Goal: Task Accomplishment & Management: Manage account settings

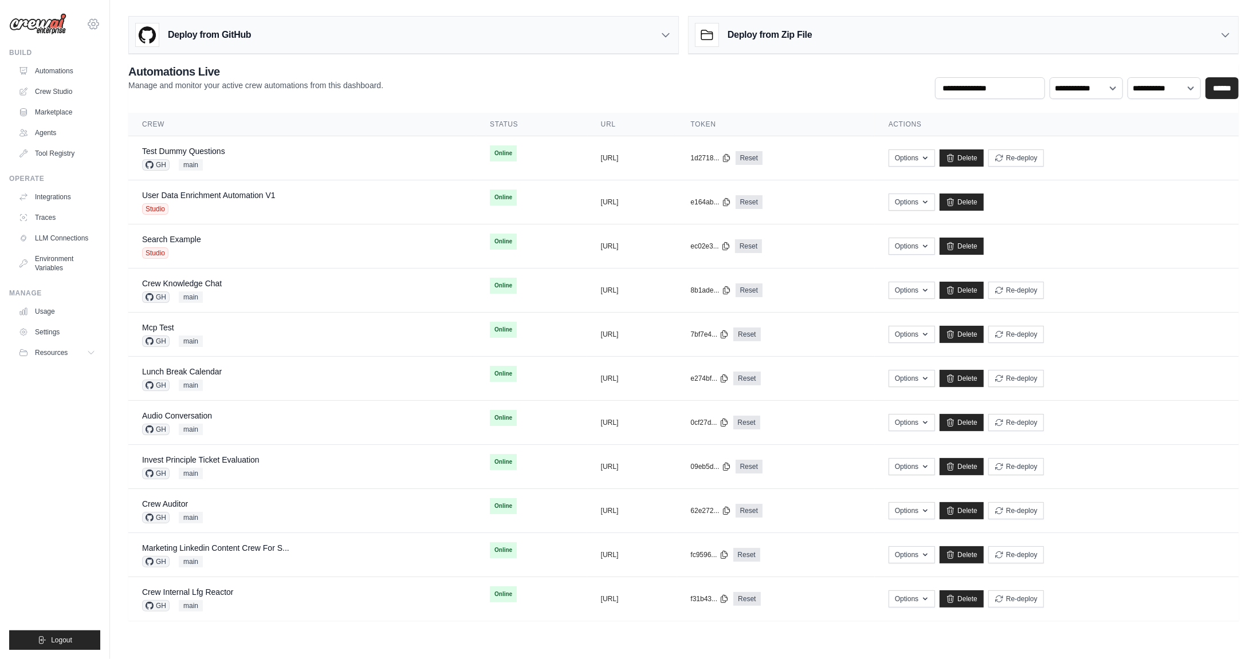
click at [92, 27] on icon at bounding box center [94, 24] width 14 height 14
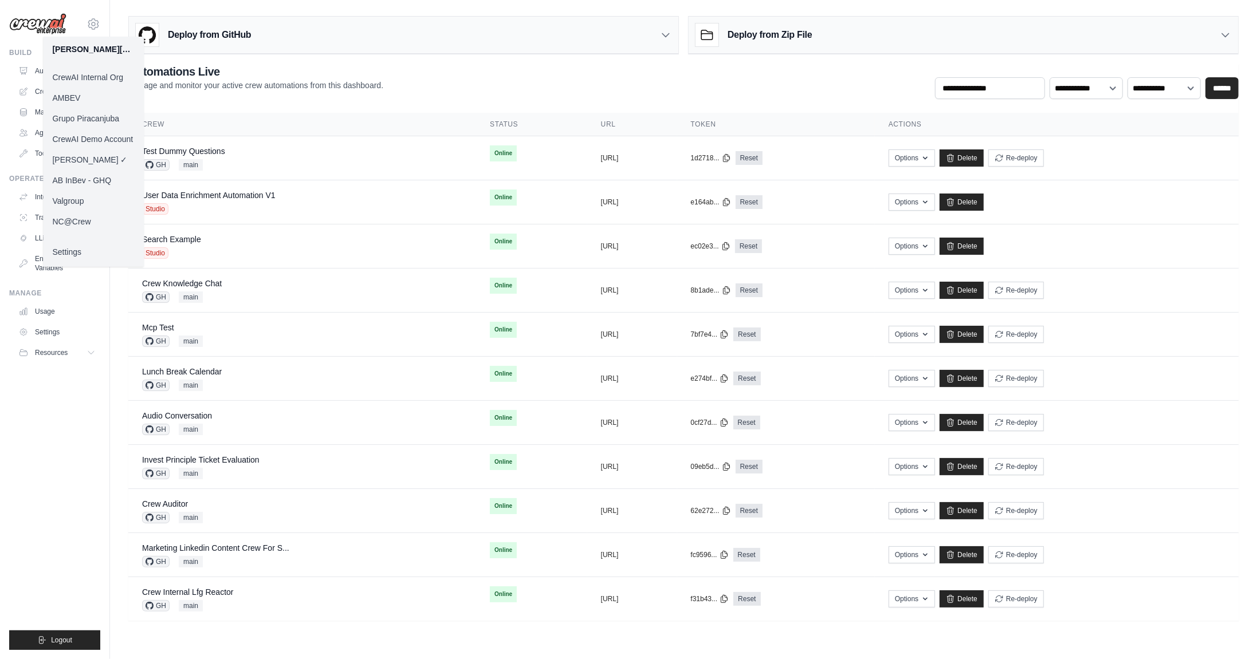
click at [68, 219] on link "NC@Crew" at bounding box center [93, 221] width 101 height 21
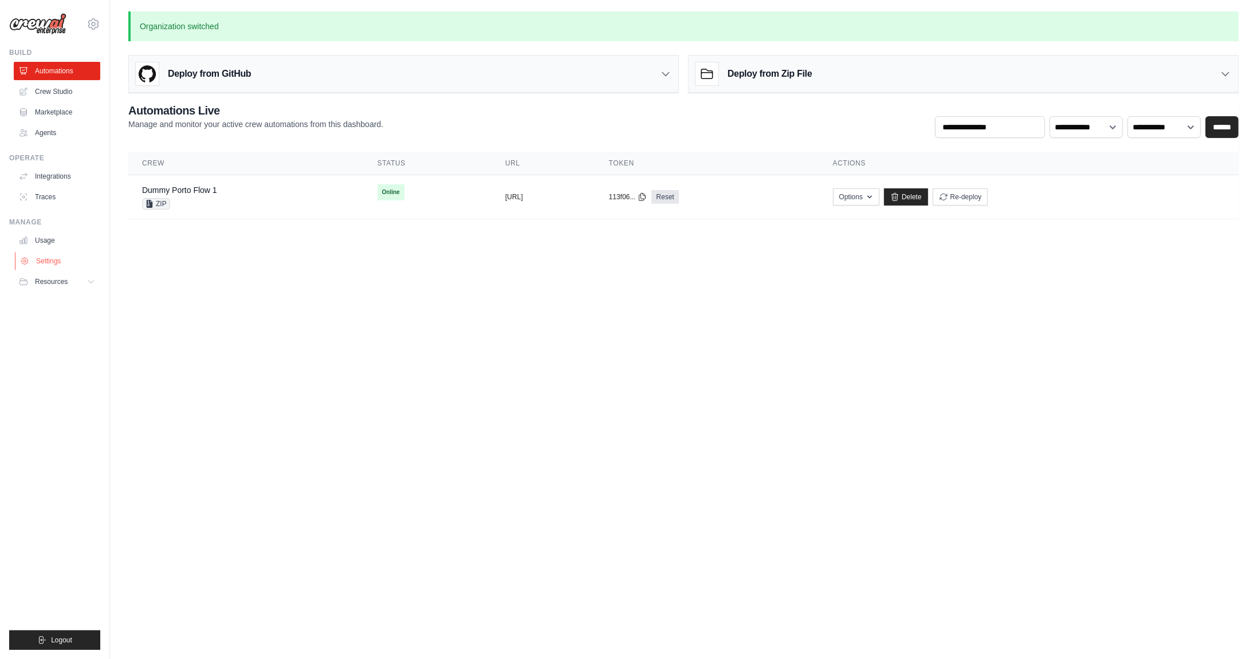
click at [47, 265] on link "Settings" at bounding box center [58, 261] width 87 height 18
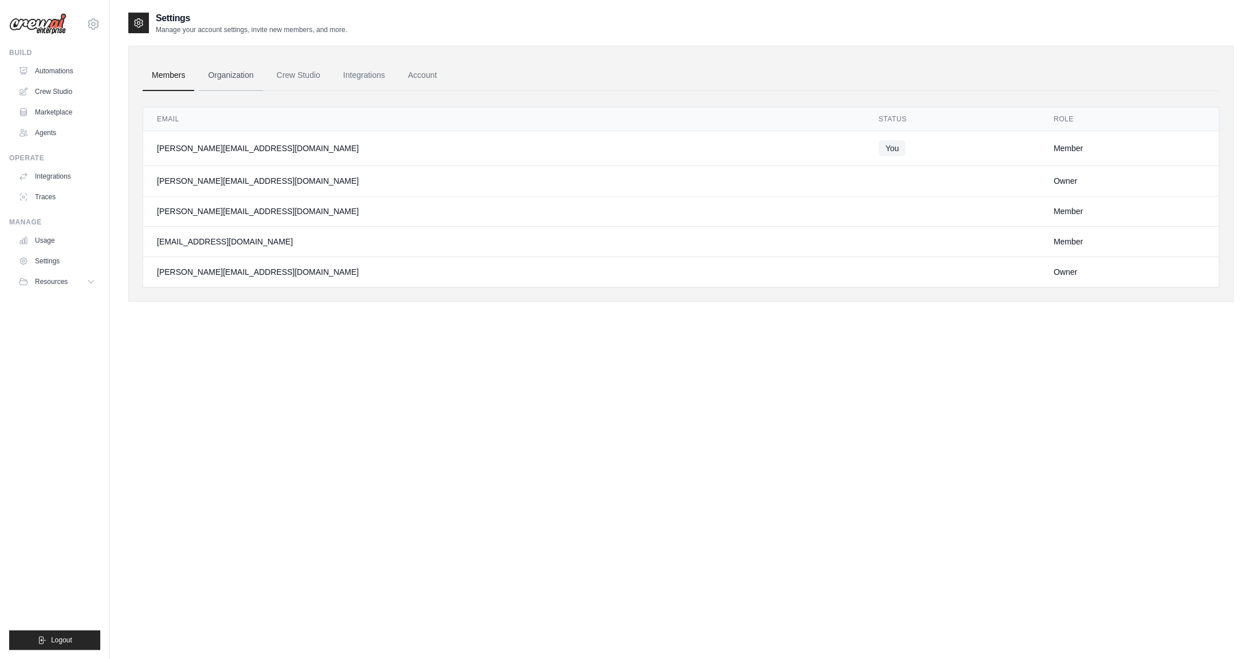
click at [241, 76] on link "Organization" at bounding box center [231, 75] width 64 height 31
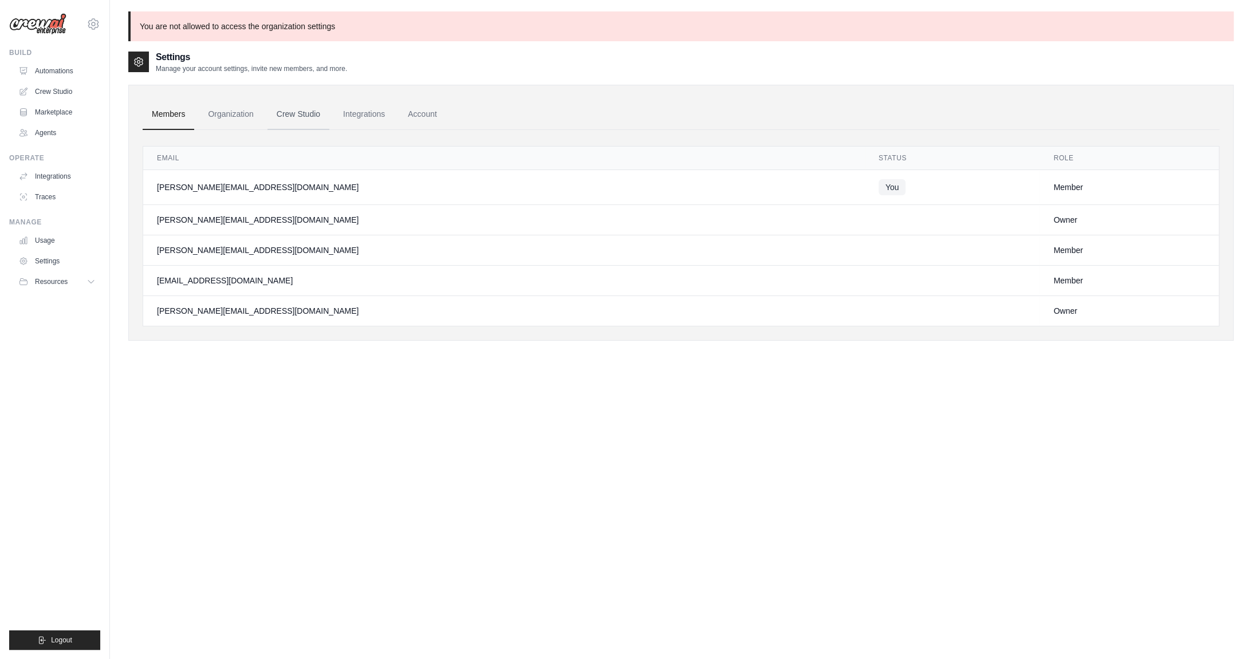
click at [285, 118] on link "Crew Studio" at bounding box center [299, 114] width 62 height 31
click at [362, 117] on link "Integrations" at bounding box center [364, 114] width 60 height 31
click at [422, 117] on link "Account" at bounding box center [423, 114] width 48 height 31
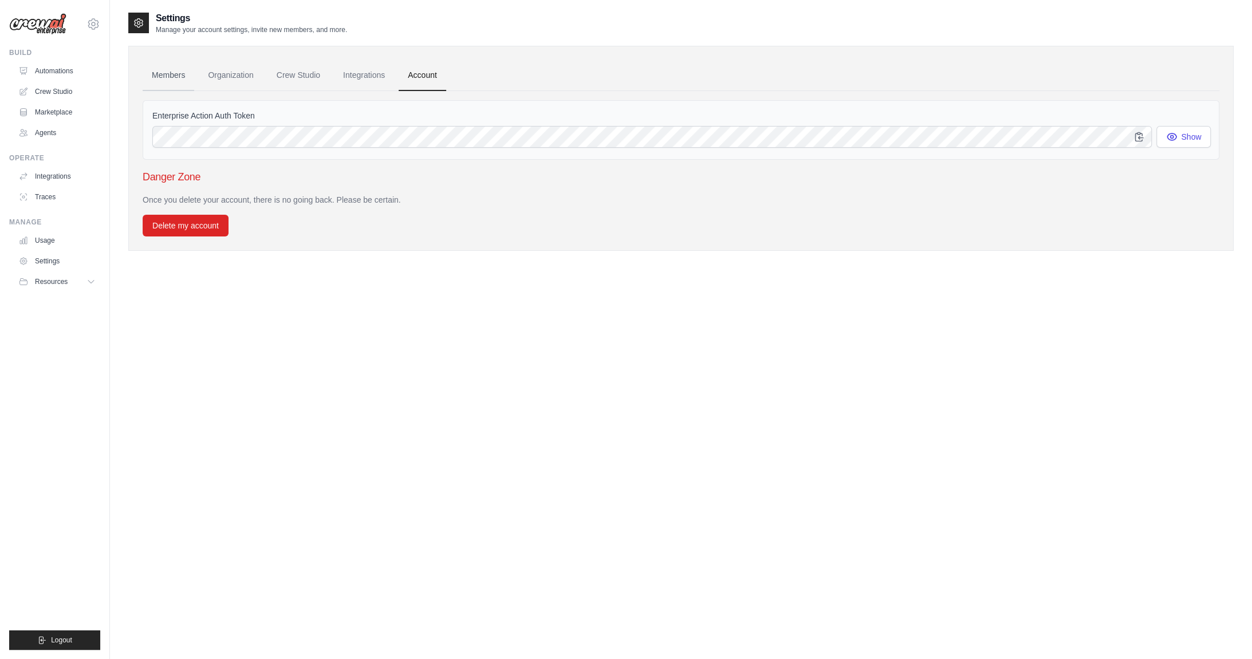
click at [167, 70] on link "Members" at bounding box center [169, 75] width 52 height 31
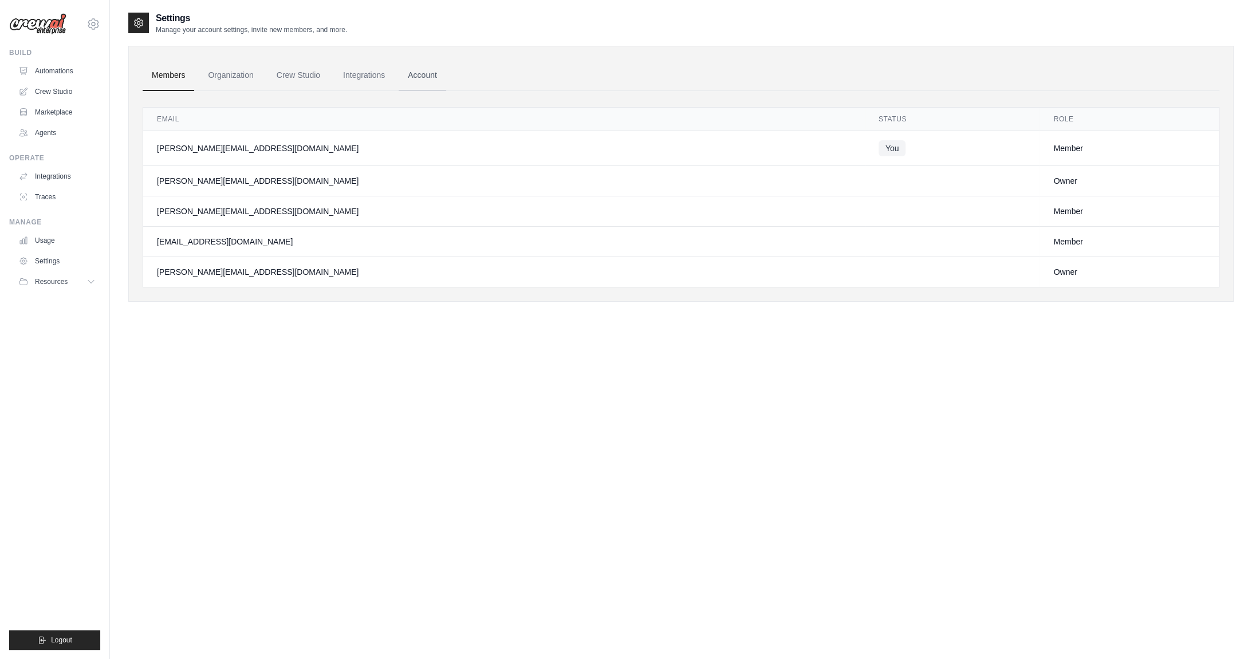
click at [434, 79] on link "Account" at bounding box center [423, 75] width 48 height 31
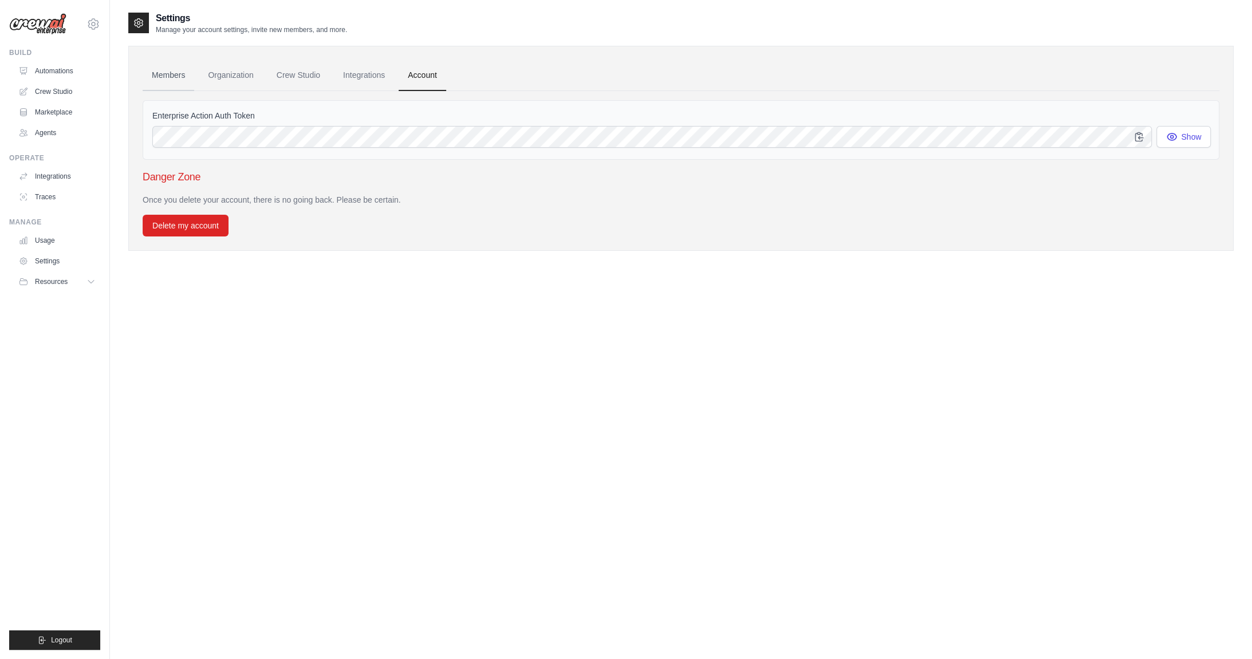
click at [163, 73] on link "Members" at bounding box center [169, 75] width 52 height 31
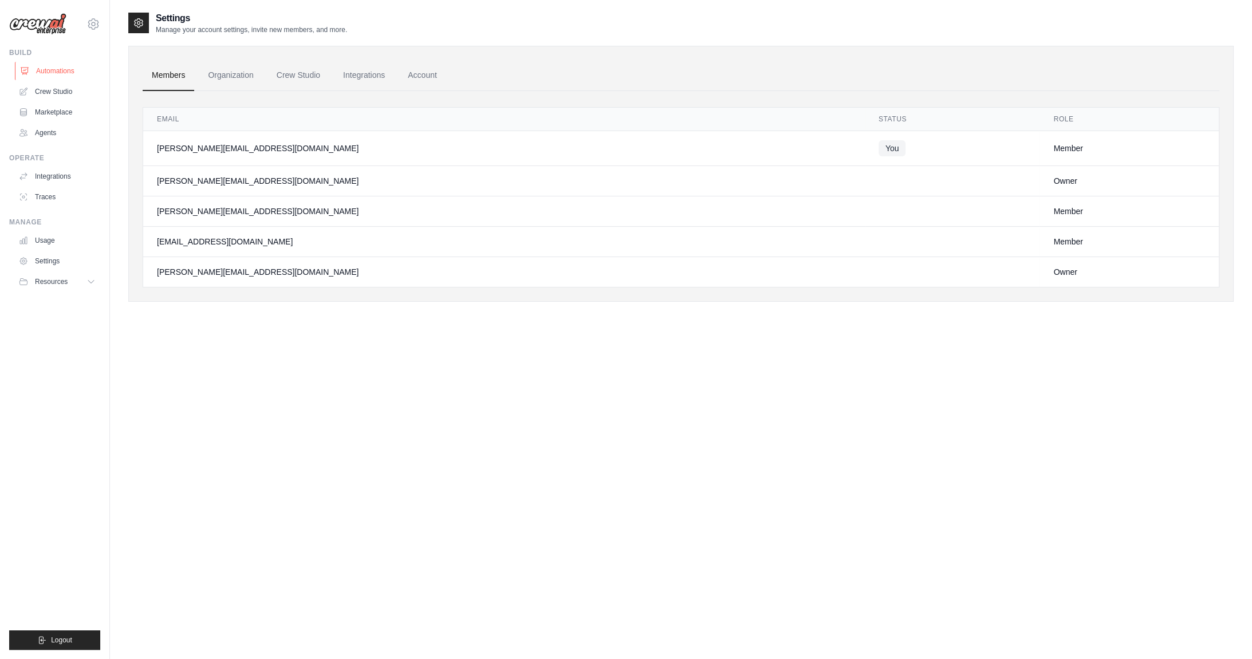
click at [53, 73] on link "Automations" at bounding box center [58, 71] width 87 height 18
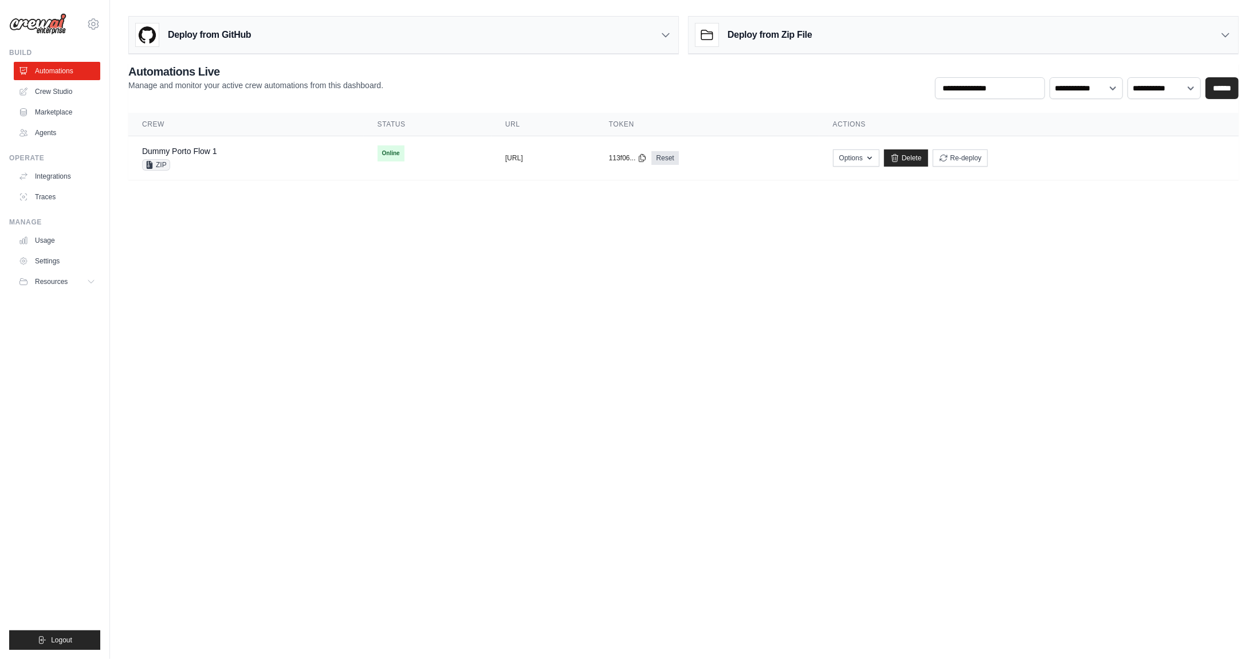
click at [796, 495] on body "daniel@crewai.com CrewAI Internal Org AMBEV Grupo Piracanjuba CrewAI Demo Accou…" at bounding box center [628, 329] width 1257 height 659
click at [54, 258] on link "Settings" at bounding box center [58, 261] width 87 height 18
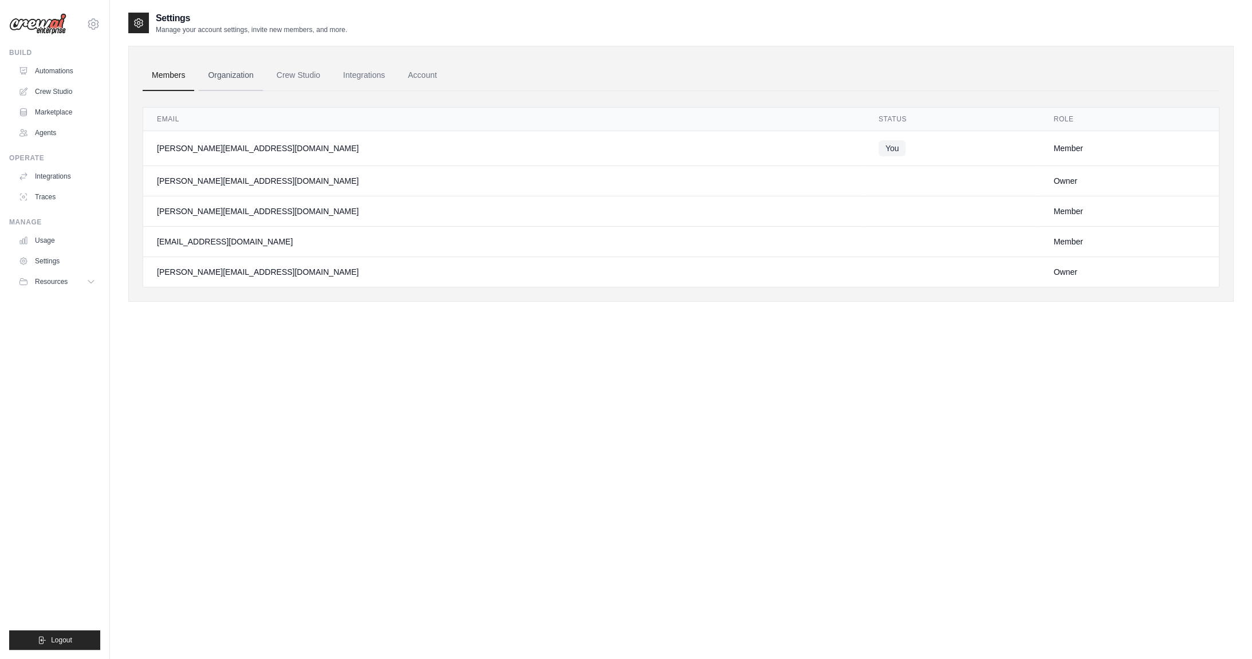
click at [233, 73] on link "Organization" at bounding box center [231, 75] width 64 height 31
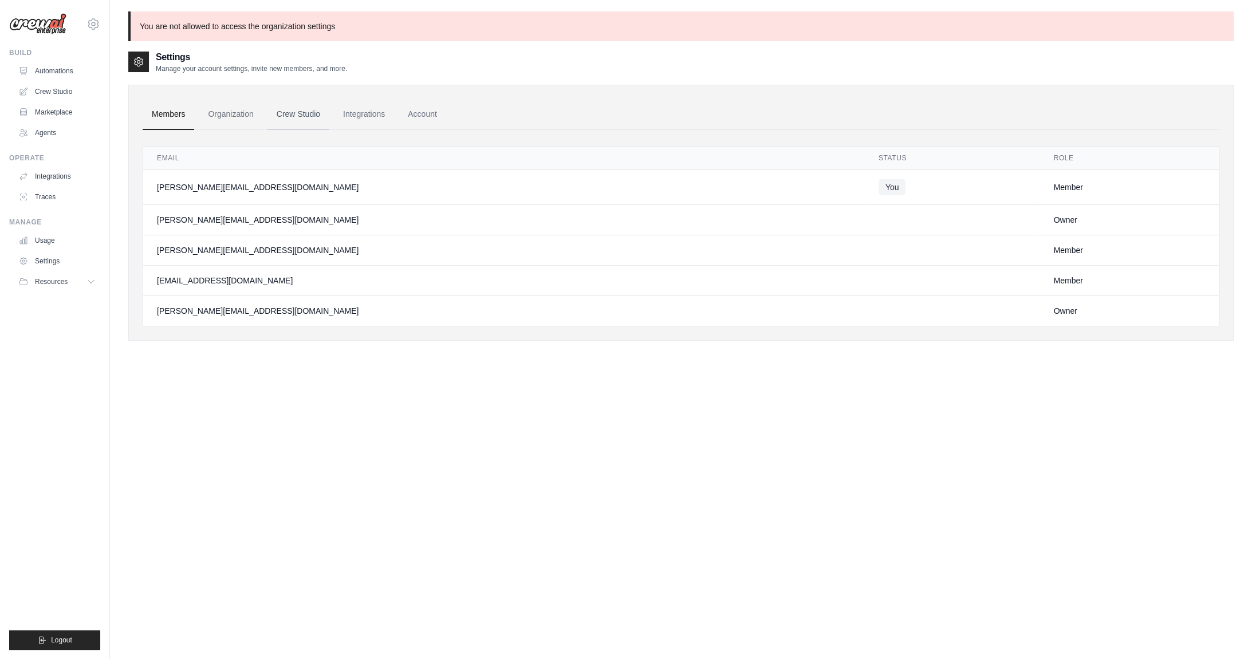
click at [322, 116] on link "Crew Studio" at bounding box center [299, 114] width 62 height 31
click at [53, 264] on link "Settings" at bounding box center [58, 261] width 87 height 18
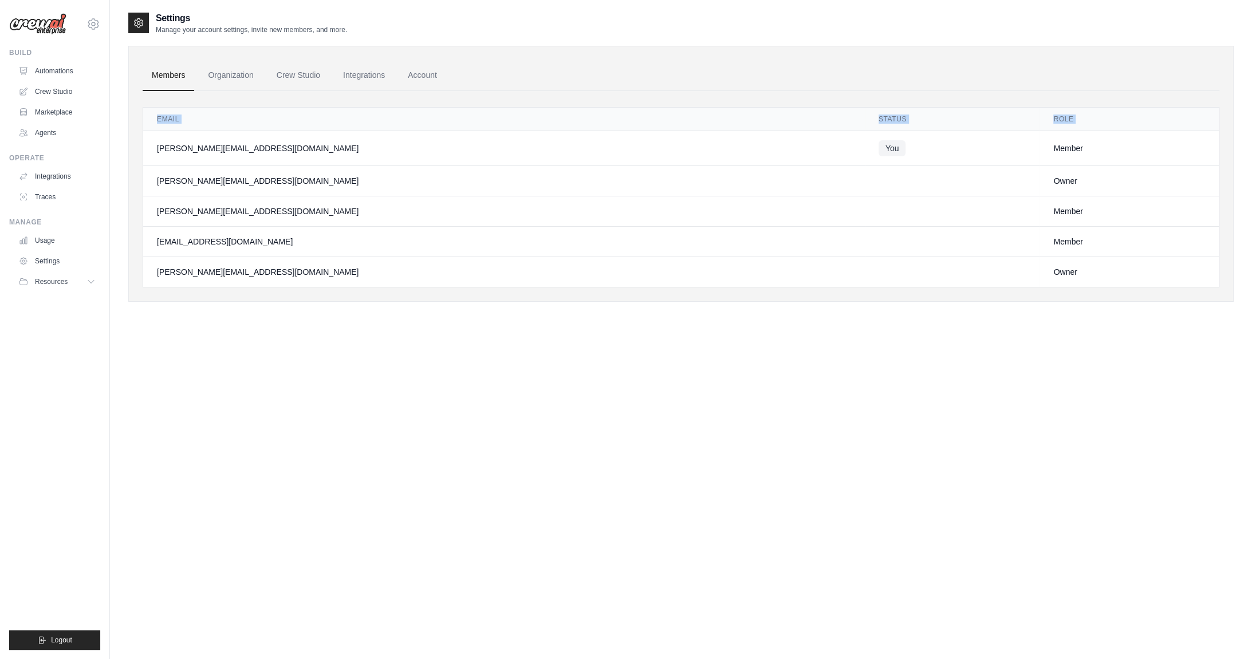
drag, startPoint x: 396, startPoint y: 256, endPoint x: 496, endPoint y: 334, distance: 126.9
click at [496, 334] on div "Settings Manage your account settings, invite new members, and more. Members Or…" at bounding box center [681, 340] width 1106 height 659
click at [493, 358] on div "Settings Manage your account settings, invite new members, and more. Members Or…" at bounding box center [681, 340] width 1106 height 659
click at [233, 80] on link "Organization" at bounding box center [231, 75] width 64 height 31
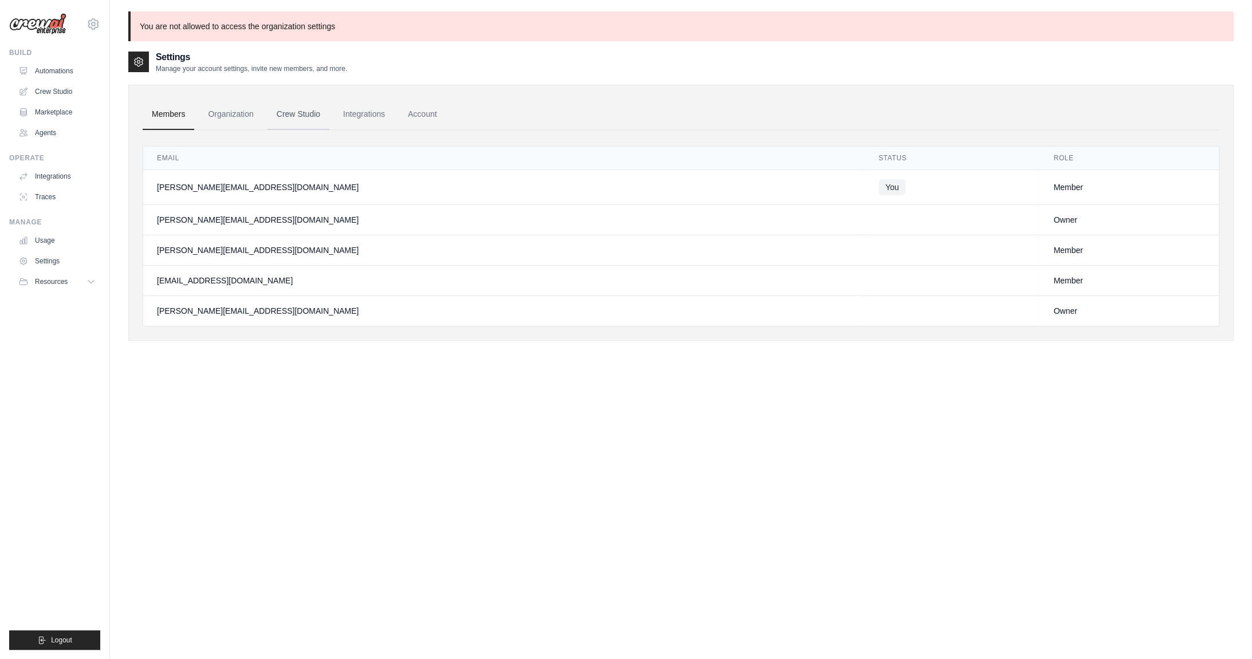
click at [311, 119] on link "Crew Studio" at bounding box center [299, 114] width 62 height 31
click at [367, 120] on link "Integrations" at bounding box center [364, 114] width 60 height 31
click at [413, 116] on link "Account" at bounding box center [423, 114] width 48 height 31
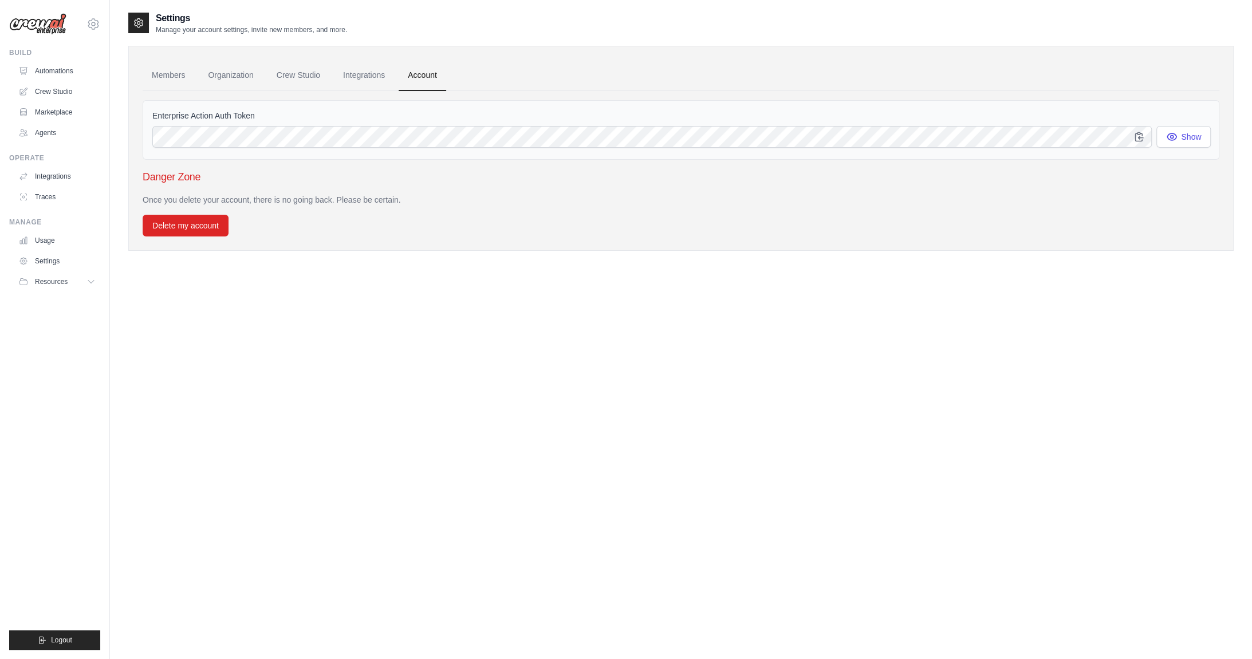
drag, startPoint x: 149, startPoint y: 178, endPoint x: 385, endPoint y: 226, distance: 240.8
click at [385, 226] on div "Danger Zone Once you delete your account, there is no going back. Please be cer…" at bounding box center [681, 203] width 1077 height 68
click at [448, 336] on div "Settings Manage your account settings, invite new members, and more. Members Or…" at bounding box center [681, 340] width 1106 height 659
drag, startPoint x: 143, startPoint y: 173, endPoint x: 524, endPoint y: 265, distance: 392.4
click at [524, 265] on div "Settings Manage your account settings, invite new members, and more. Members Or…" at bounding box center [681, 140] width 1106 height 258
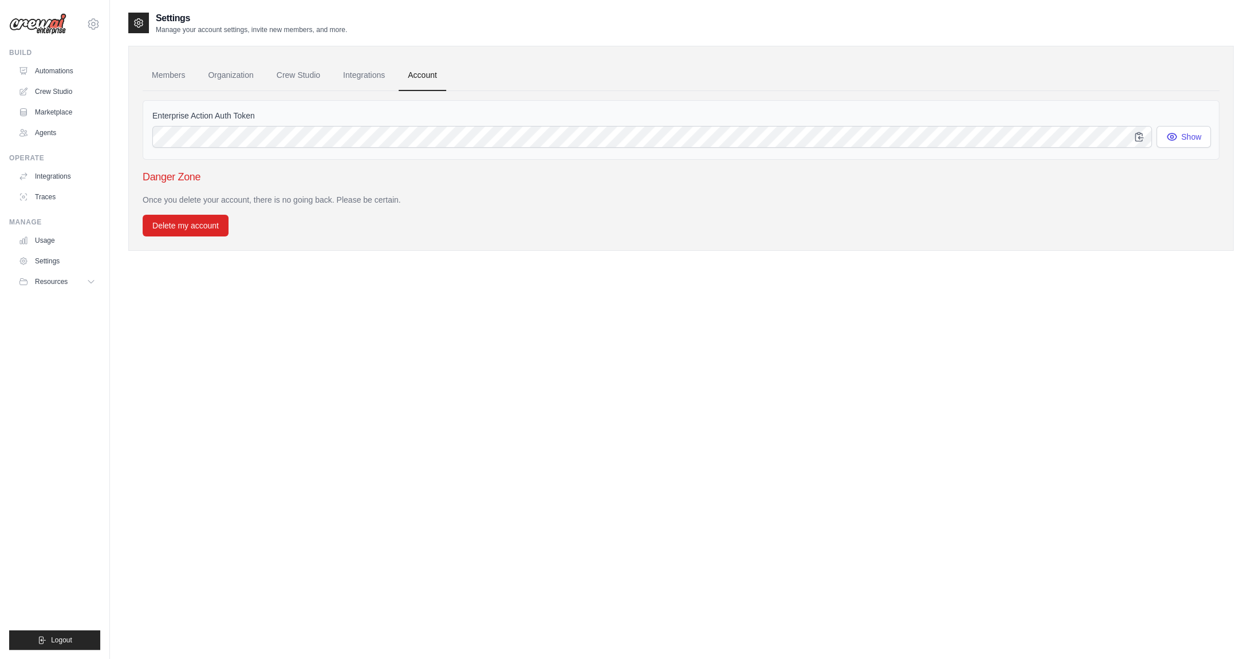
click at [373, 273] on div "Settings Manage your account settings, invite new members, and more. Members Or…" at bounding box center [681, 340] width 1106 height 659
click at [336, 131] on div "Enterprise Action Auth Token Show" at bounding box center [681, 130] width 1077 height 60
click at [336, 147] on div "Enterprise Action Auth Token Show" at bounding box center [681, 130] width 1077 height 60
drag, startPoint x: 148, startPoint y: 172, endPoint x: 325, endPoint y: 238, distance: 188.9
click at [325, 238] on div "Members Organization Crew Studio Integrations Account Enterprise Action Auth To…" at bounding box center [681, 148] width 1106 height 205
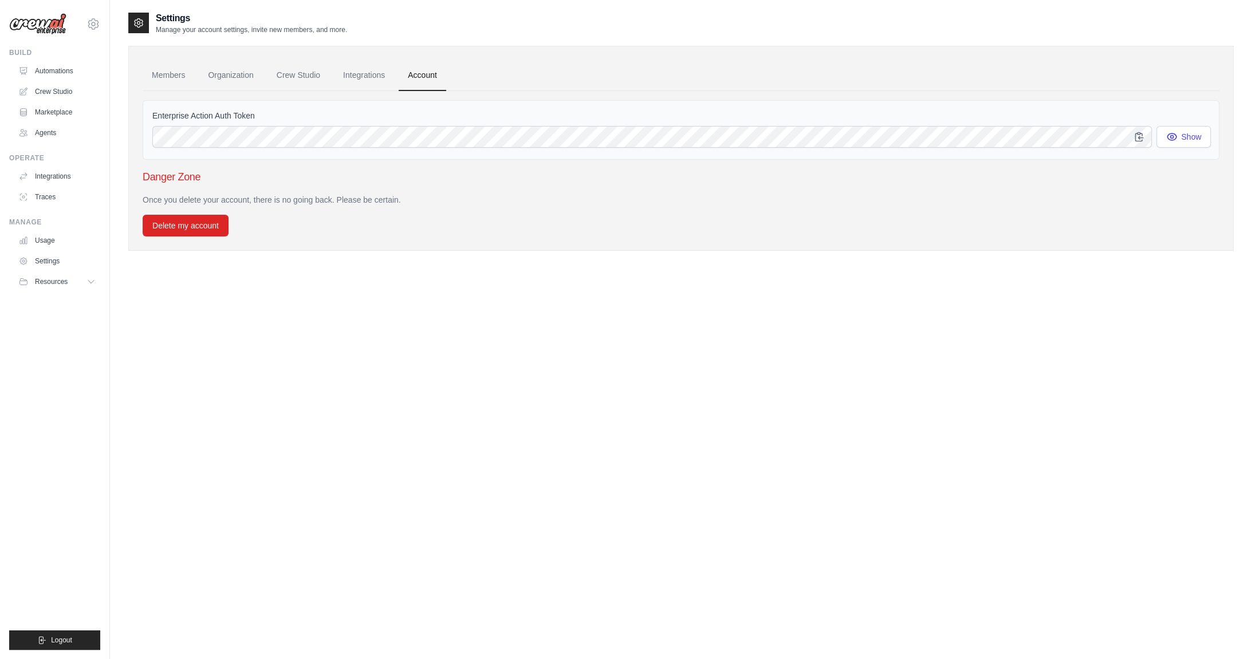
click at [321, 302] on div "Settings Manage your account settings, invite new members, and more. Members Or…" at bounding box center [681, 340] width 1106 height 659
click at [178, 75] on link "Members" at bounding box center [169, 75] width 52 height 31
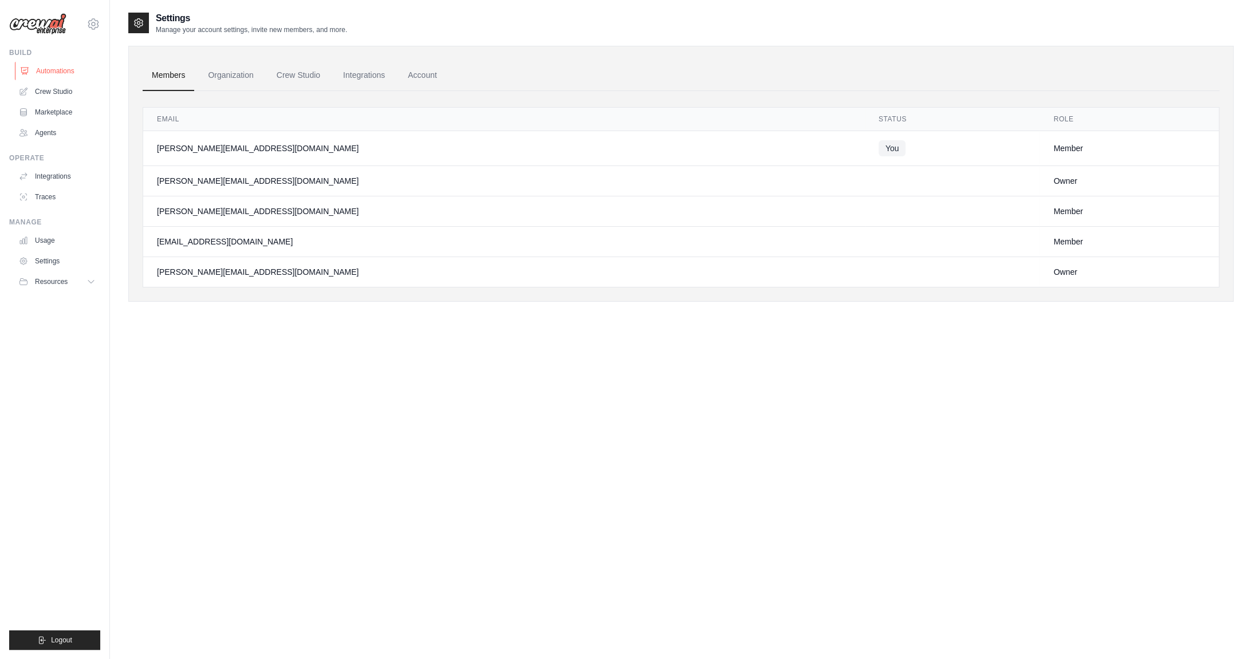
click at [50, 68] on link "Automations" at bounding box center [58, 71] width 87 height 18
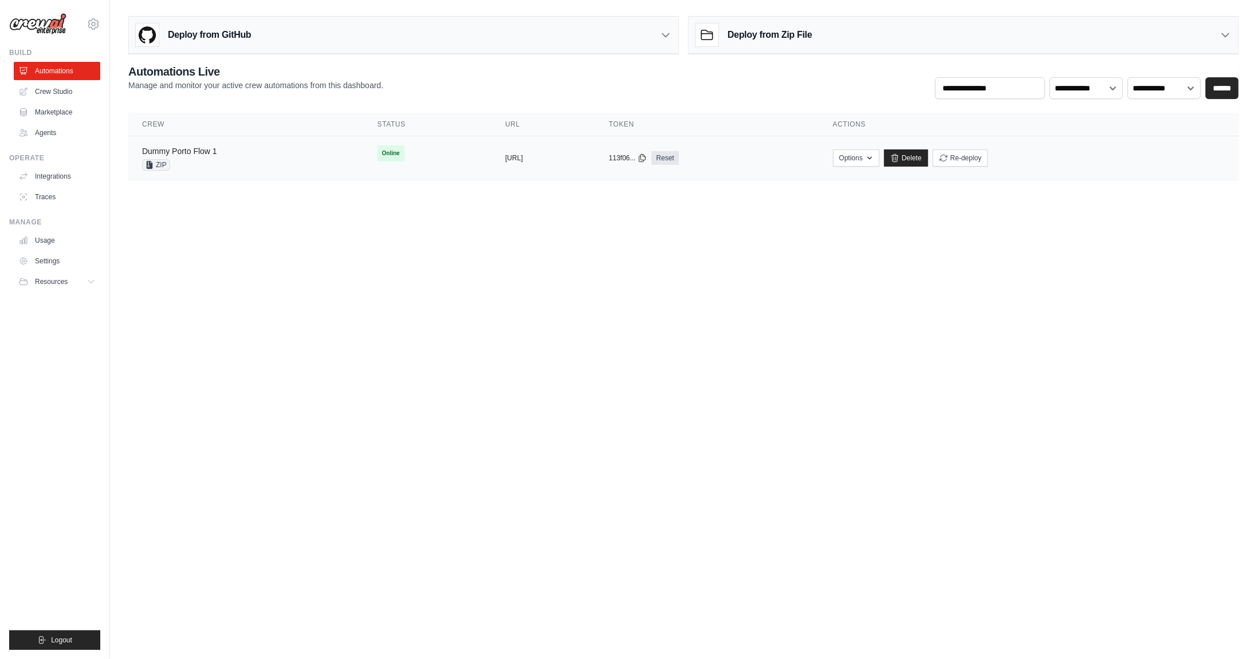
click at [191, 152] on link "Dummy Porto Flow 1" at bounding box center [179, 151] width 75 height 9
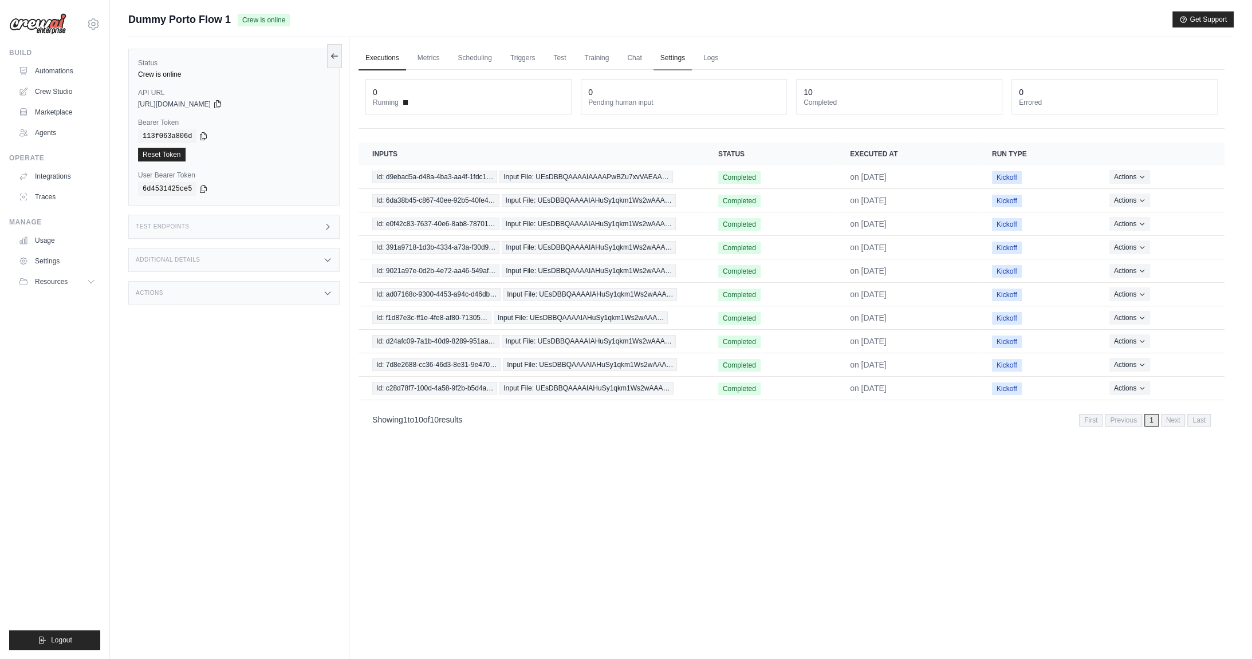
click at [673, 61] on link "Settings" at bounding box center [673, 58] width 38 height 24
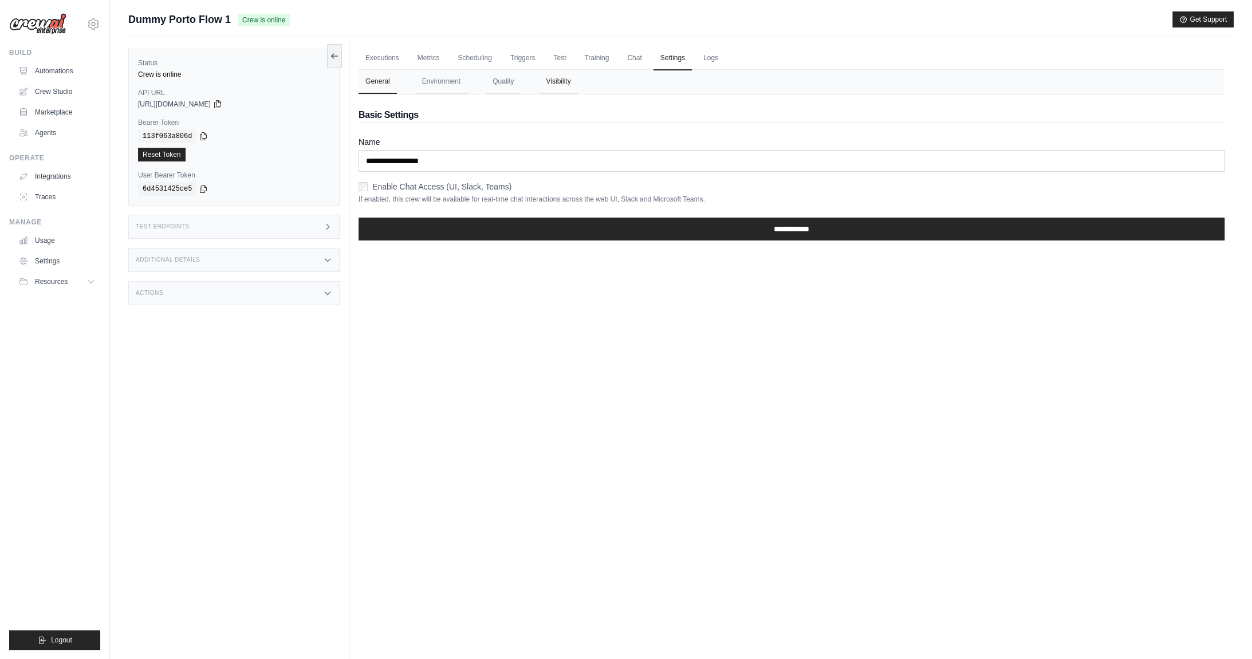
click at [551, 87] on button "Visibility" at bounding box center [558, 82] width 38 height 24
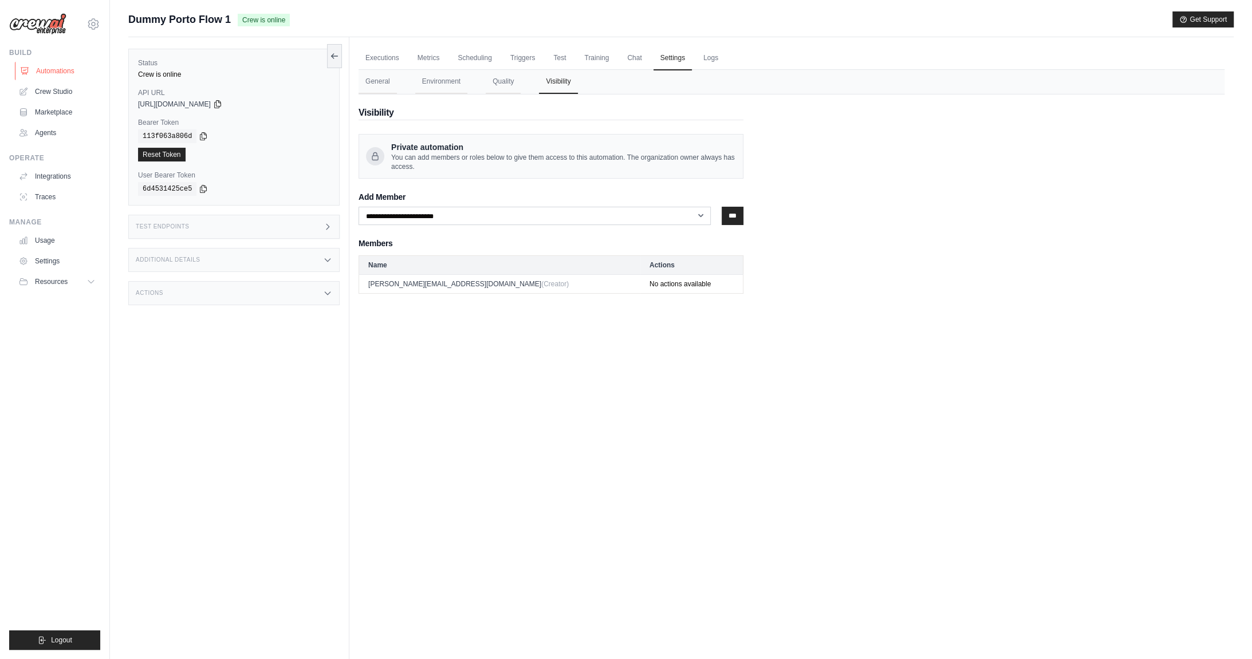
click at [55, 74] on link "Automations" at bounding box center [58, 71] width 87 height 18
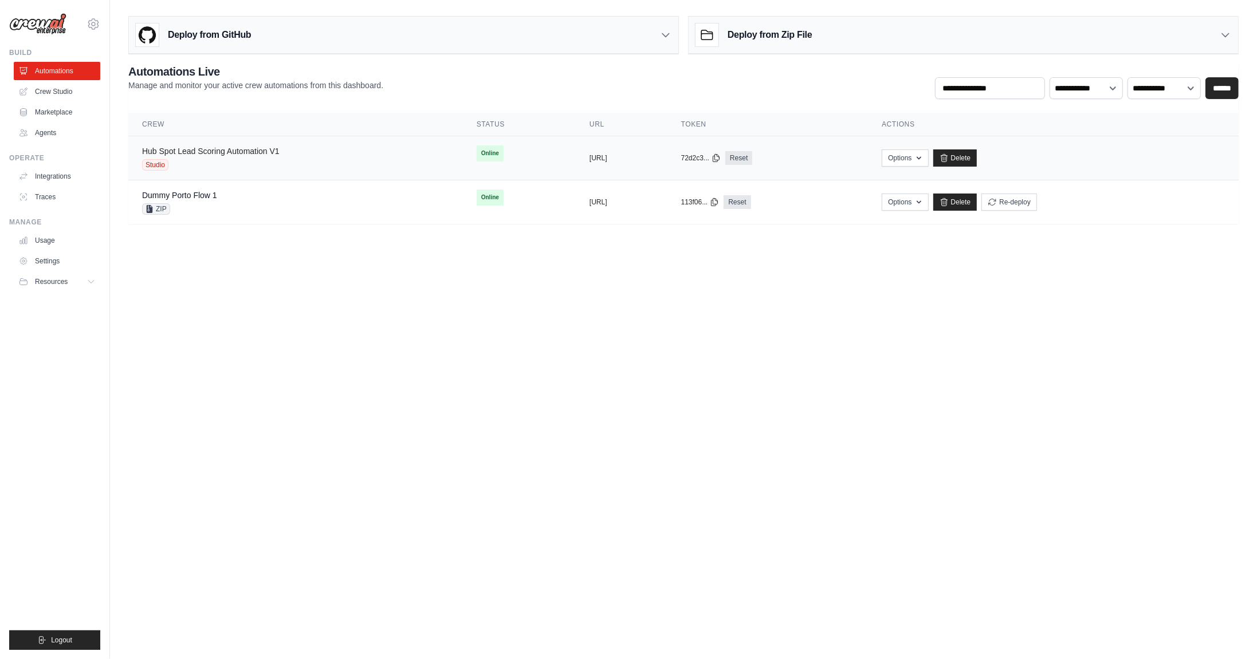
click at [242, 150] on link "Hub Spot Lead Scoring Automation V1" at bounding box center [211, 151] width 138 height 9
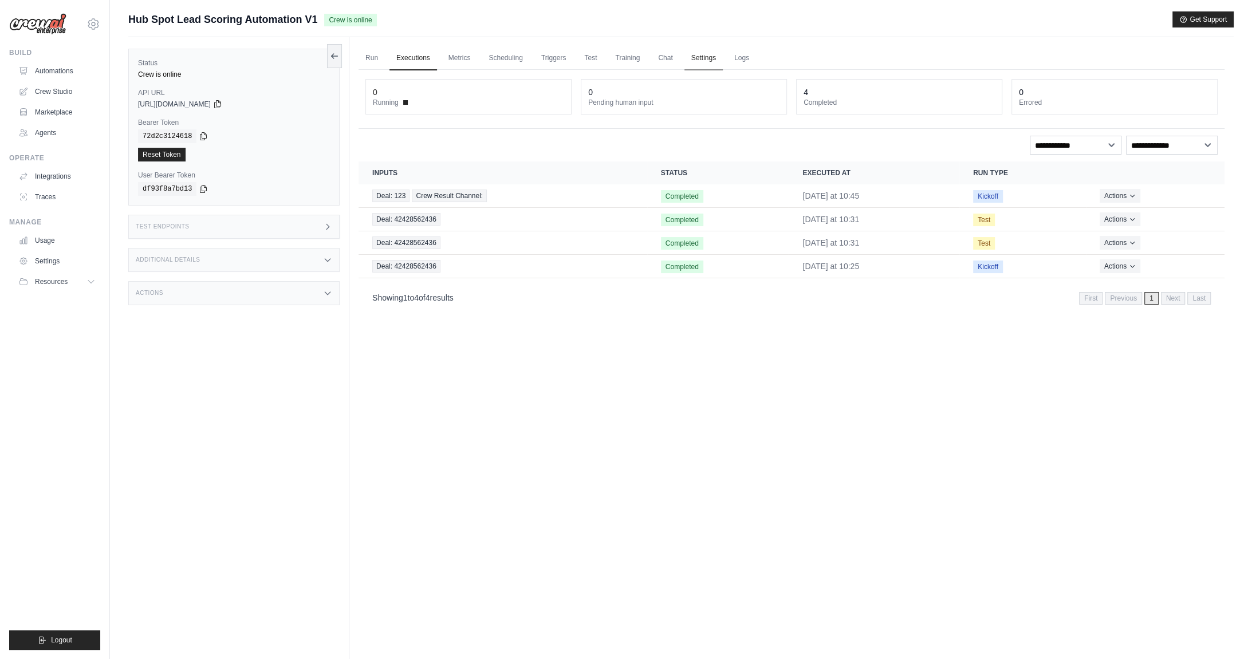
click at [706, 58] on link "Settings" at bounding box center [704, 58] width 38 height 24
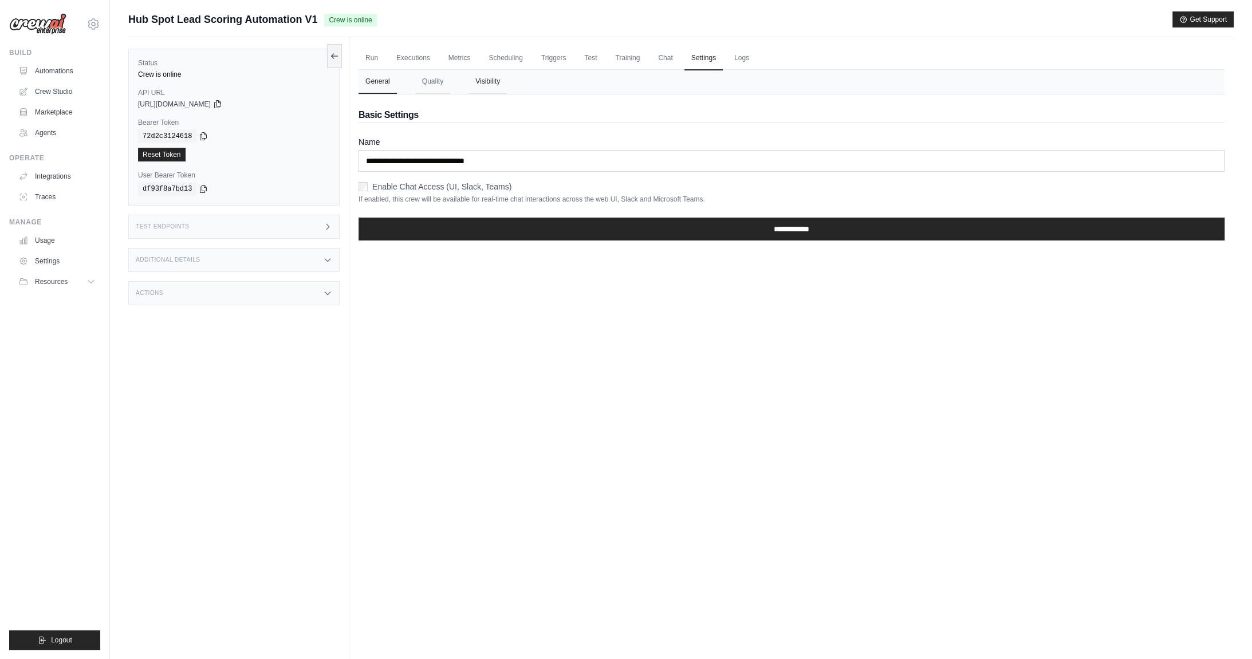
click at [484, 85] on button "Visibility" at bounding box center [488, 82] width 38 height 24
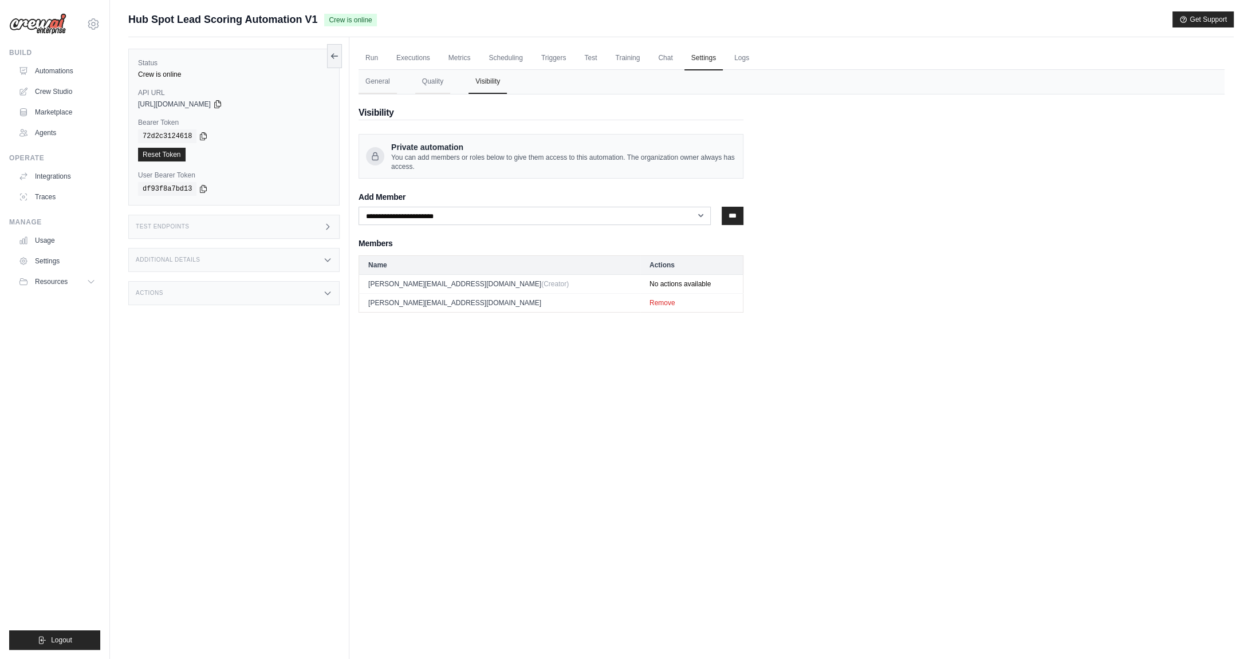
click at [641, 284] on td "No actions available" at bounding box center [692, 283] width 103 height 19
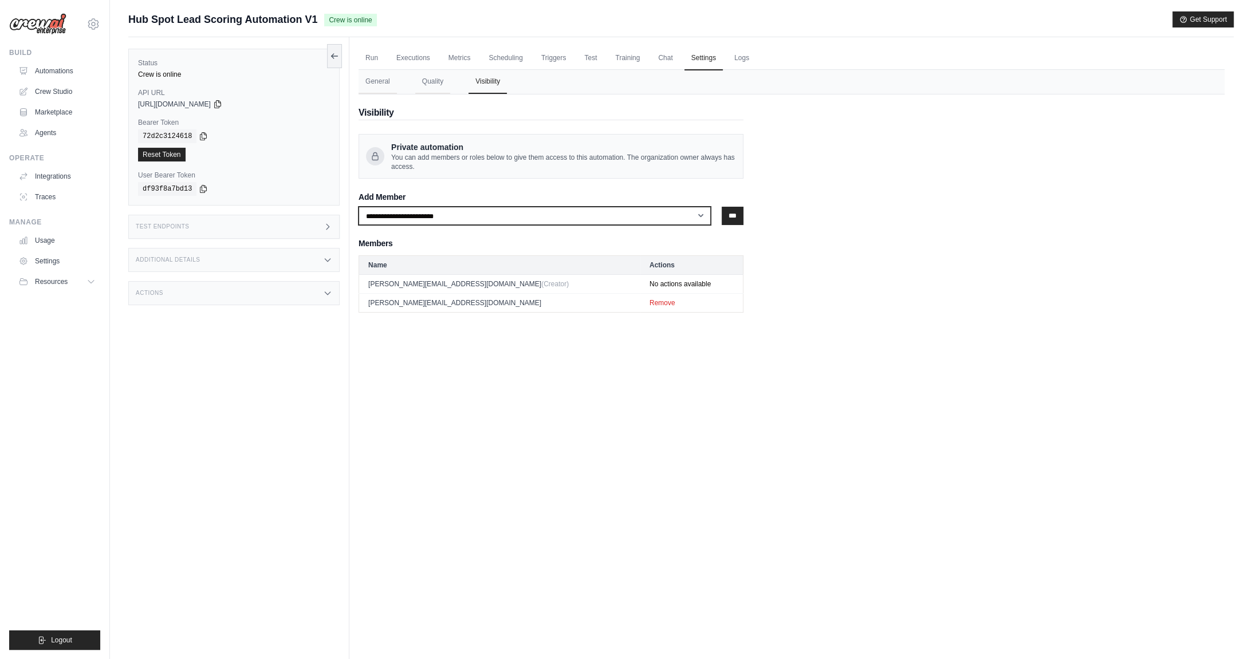
click at [487, 213] on select "**********" at bounding box center [535, 216] width 352 height 18
select select "**********"
click at [359, 207] on select "**********" at bounding box center [535, 216] width 352 height 18
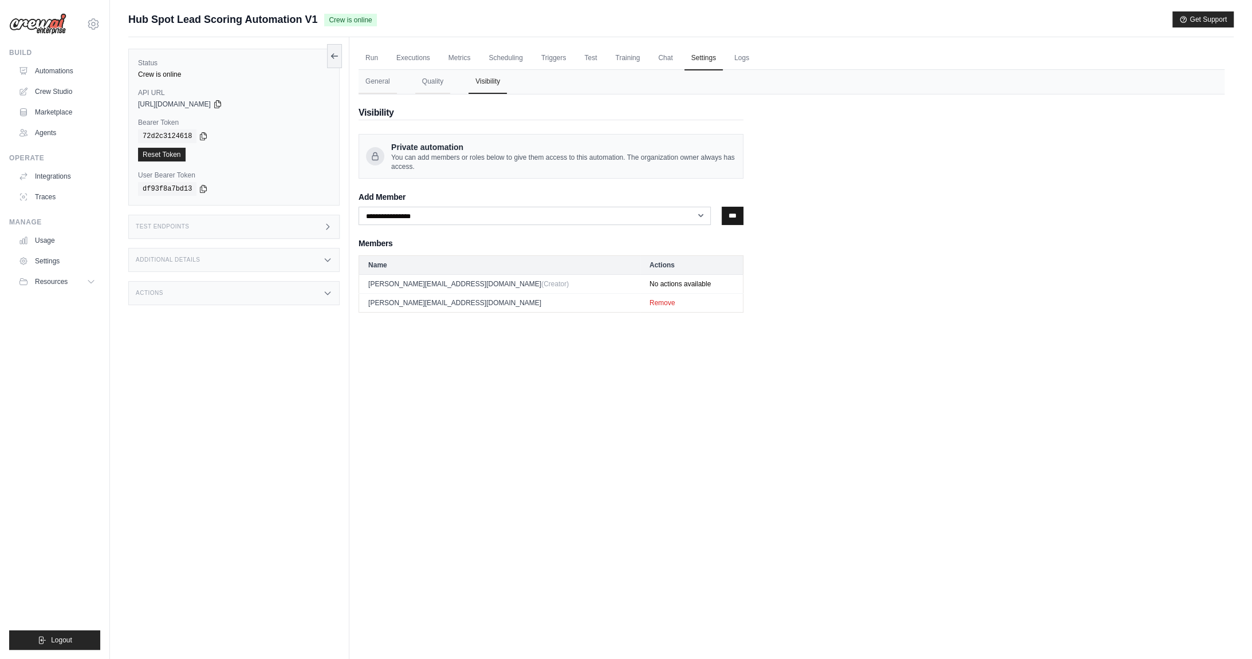
click at [724, 217] on input "***" at bounding box center [733, 216] width 22 height 18
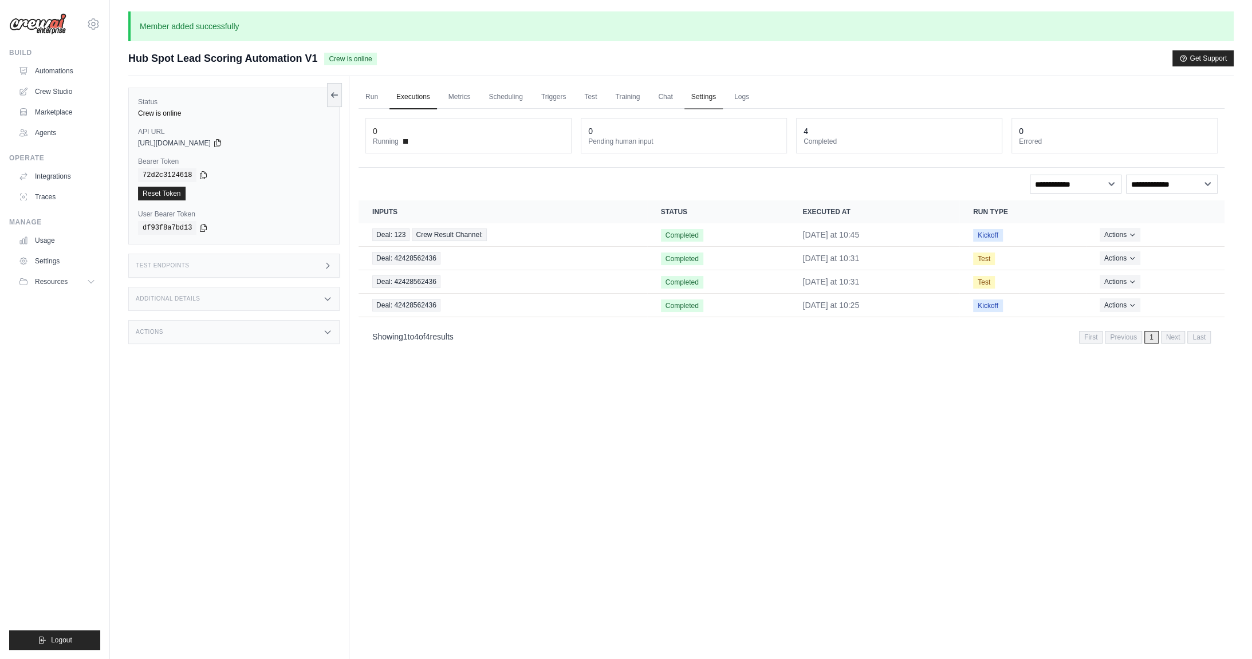
click at [709, 97] on link "Settings" at bounding box center [704, 97] width 38 height 24
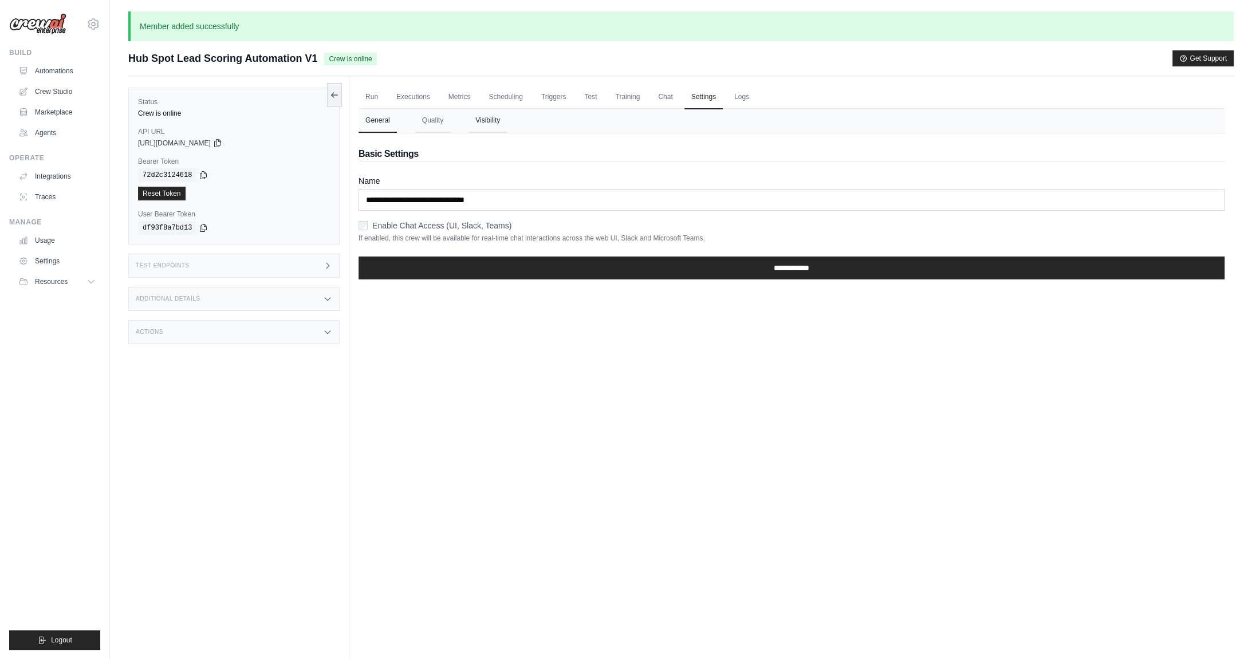
click at [501, 122] on button "Visibility" at bounding box center [488, 121] width 38 height 24
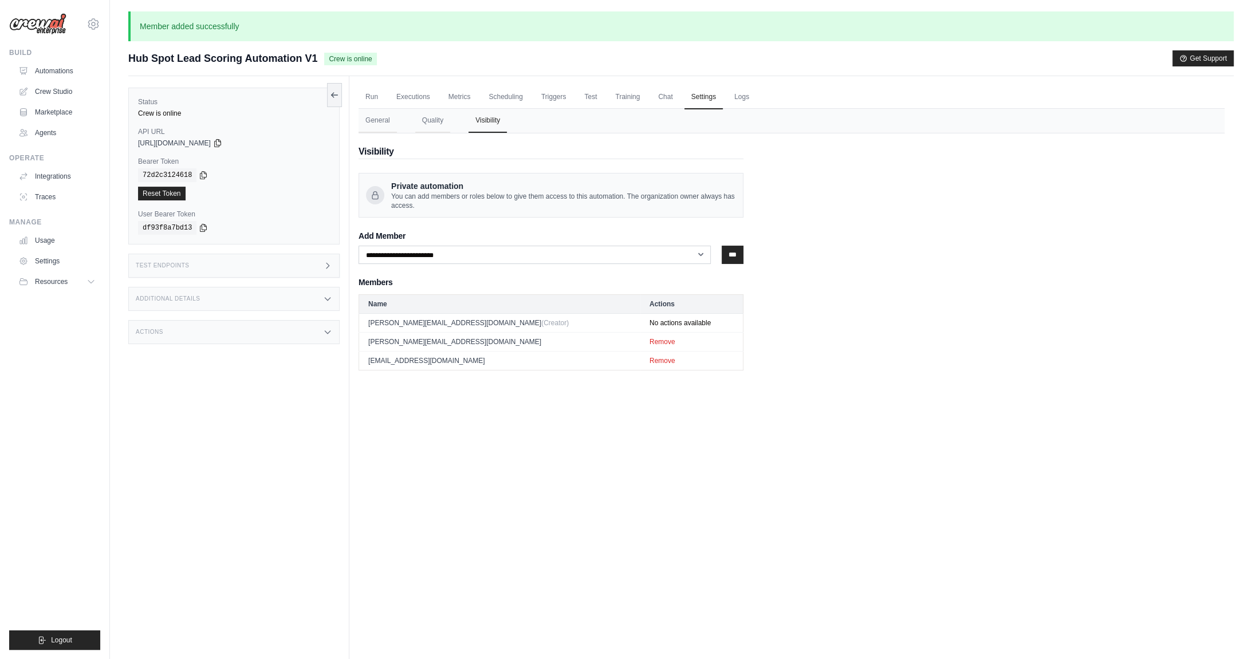
click at [641, 319] on td "No actions available" at bounding box center [692, 322] width 103 height 19
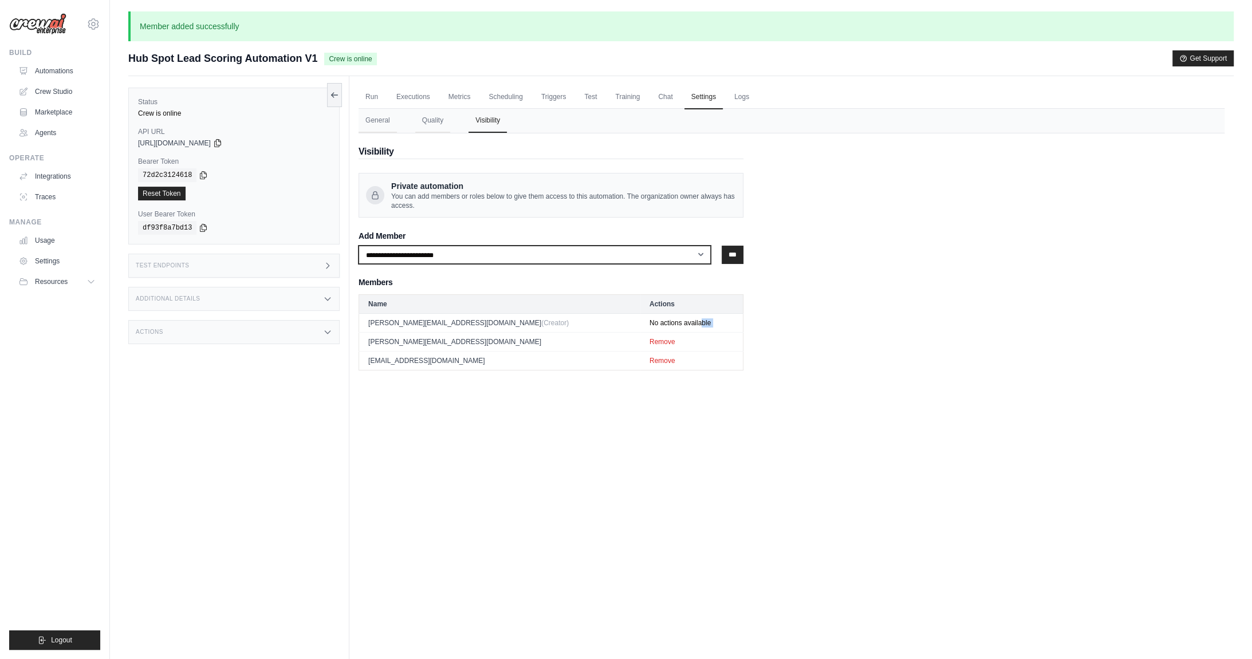
click at [659, 253] on select "**********" at bounding box center [535, 255] width 352 height 18
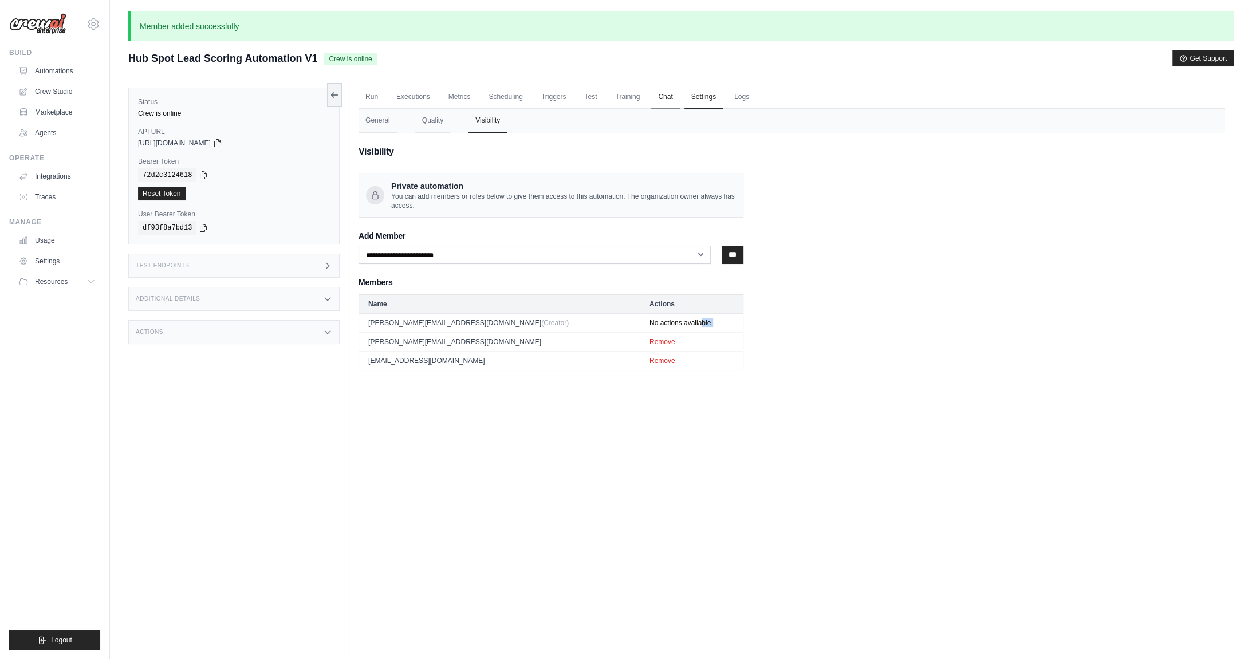
click at [666, 96] on link "Chat" at bounding box center [665, 97] width 28 height 24
click at [623, 97] on link "Training" at bounding box center [627, 97] width 38 height 24
